Goal: Task Accomplishment & Management: Manage account settings

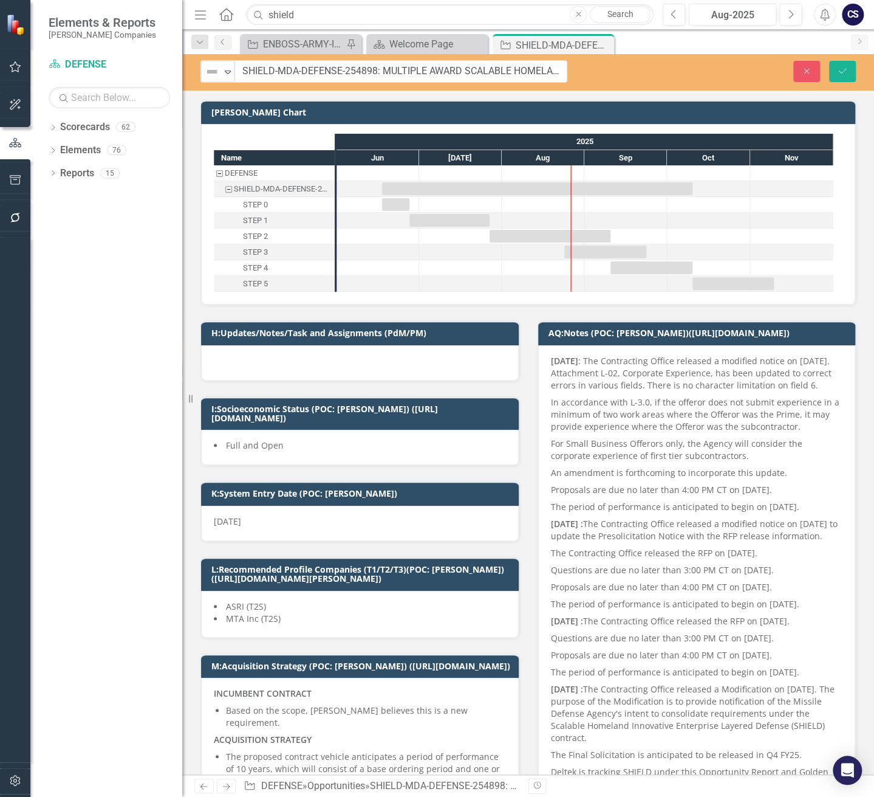
scroll to position [3903, 0]
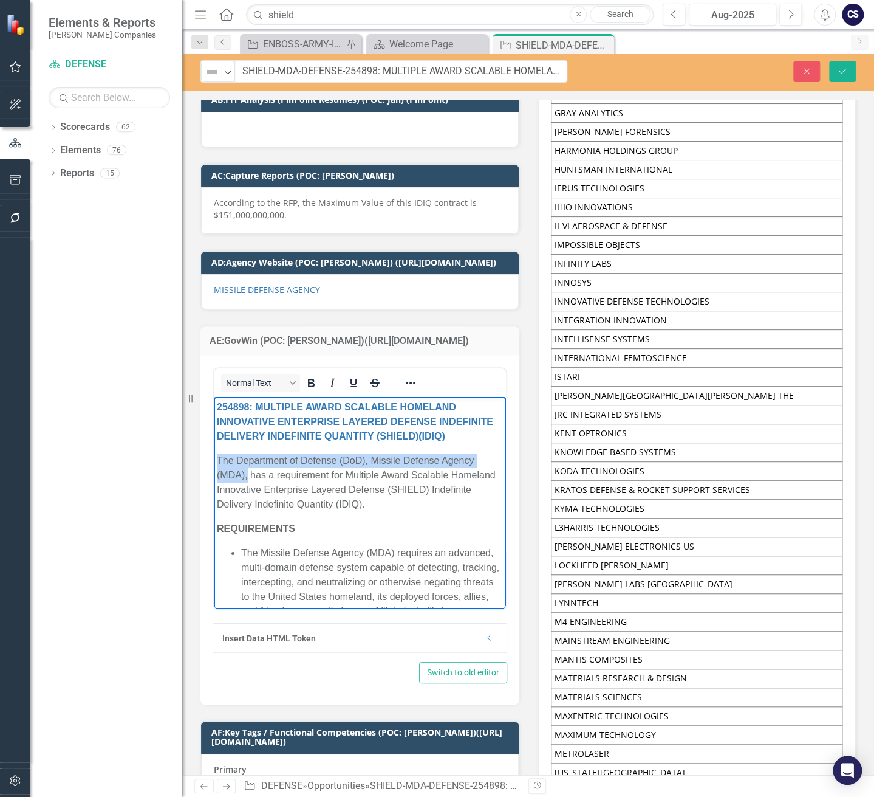
click at [337, 512] on p "The Department of Defense (DoD), Missile Defense Agency (MDA), has a requiremen…" at bounding box center [360, 482] width 286 height 58
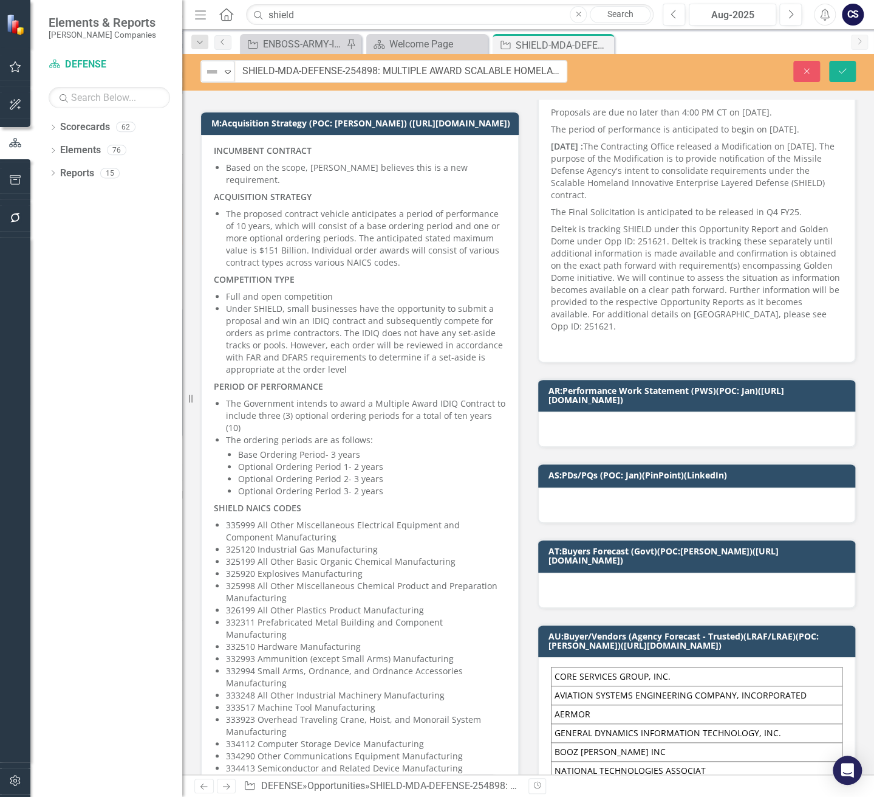
scroll to position [568, 0]
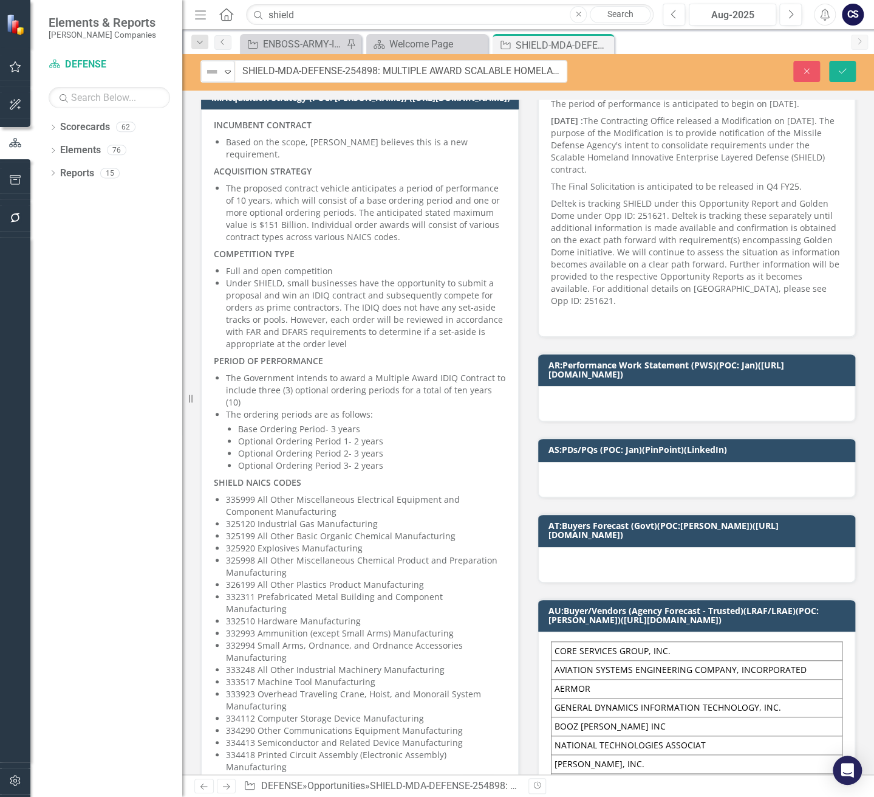
click at [472, 149] on p "Based on the scope, [PERSON_NAME] believes this is a new requirement." at bounding box center [366, 148] width 280 height 24
click at [473, 149] on p "Based on the scope, [PERSON_NAME] believes this is a new requirement." at bounding box center [366, 148] width 280 height 24
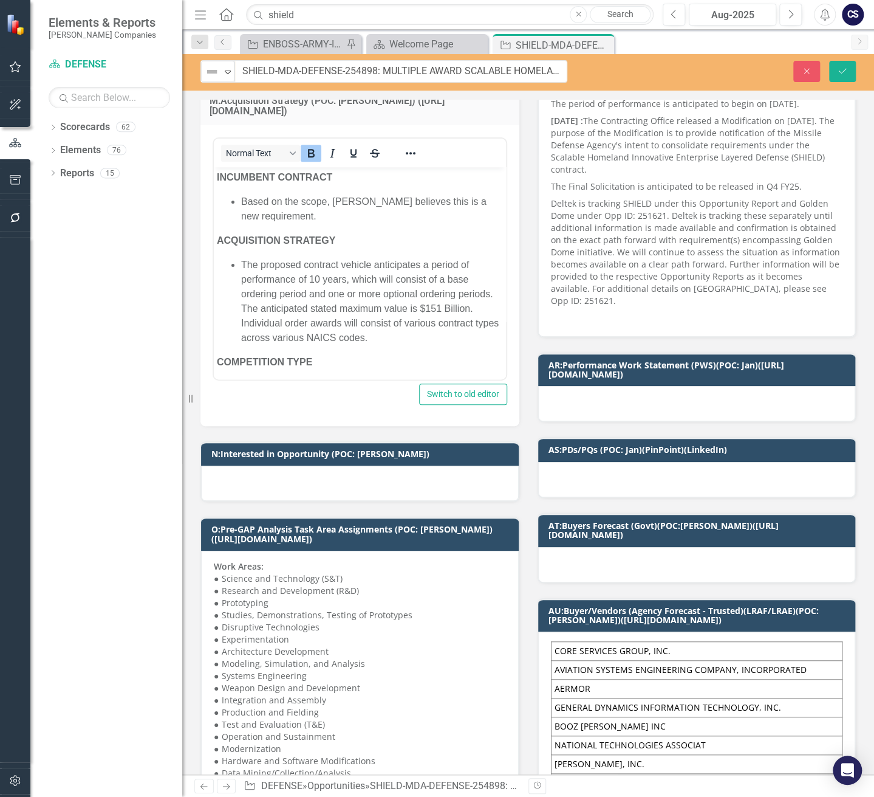
scroll to position [0, 0]
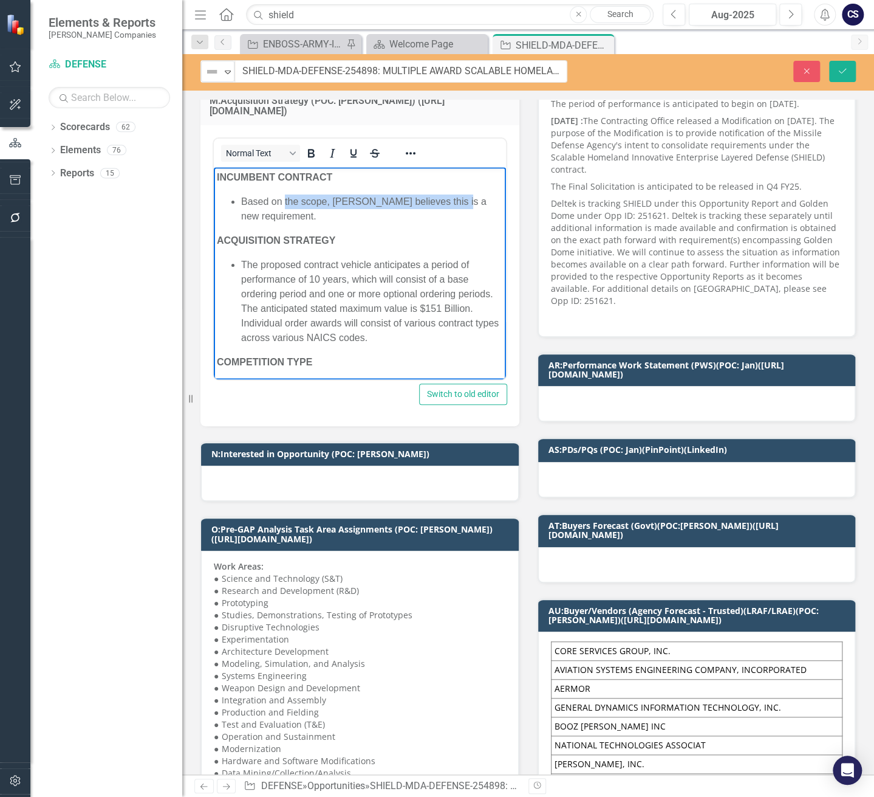
drag, startPoint x: 471, startPoint y: 201, endPoint x: 286, endPoint y: 198, distance: 185.3
click at [286, 198] on p "Based on the scope, [PERSON_NAME] believes this is a new requirement." at bounding box center [372, 208] width 262 height 29
drag, startPoint x: 297, startPoint y: 218, endPoint x: 238, endPoint y: 199, distance: 61.3
click at [238, 199] on ul "Based on the scope, [PERSON_NAME] believes this is a new requirement." at bounding box center [360, 208] width 286 height 29
copy p "Based on the scope, [PERSON_NAME] believes this is a new requirement."
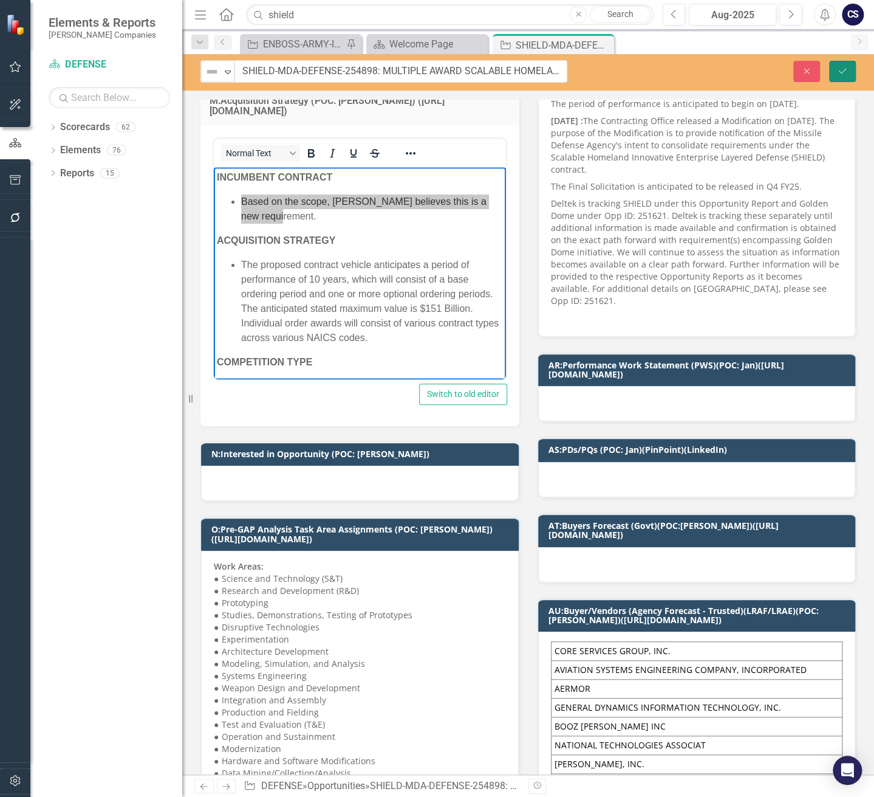
click at [839, 67] on icon "Save" at bounding box center [842, 71] width 11 height 9
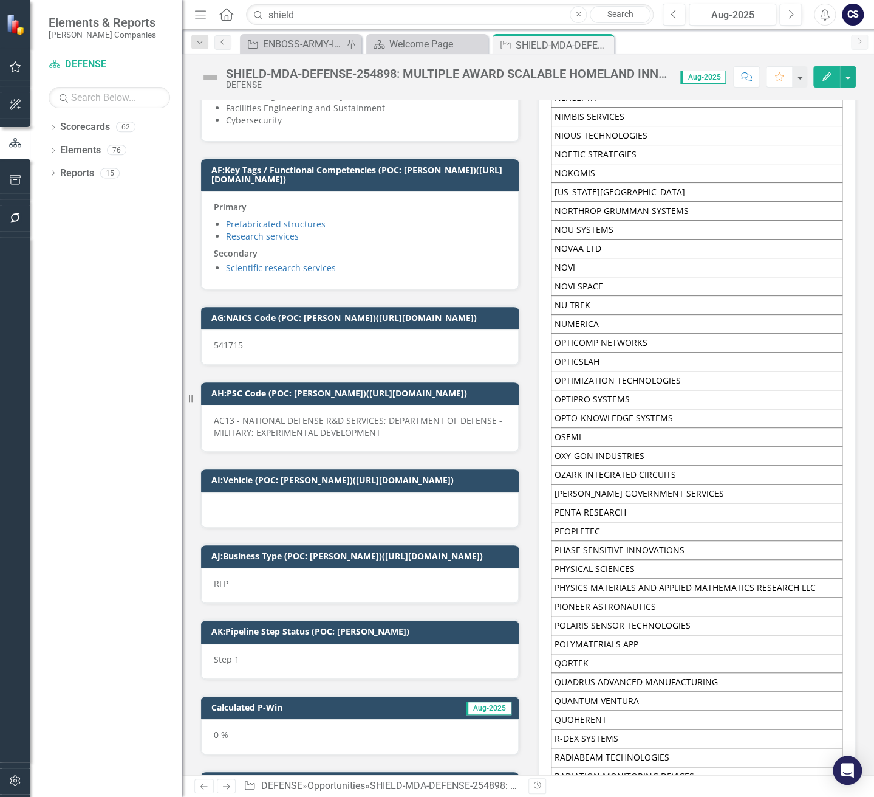
scroll to position [4741, 0]
